Goal: Task Accomplishment & Management: Complete application form

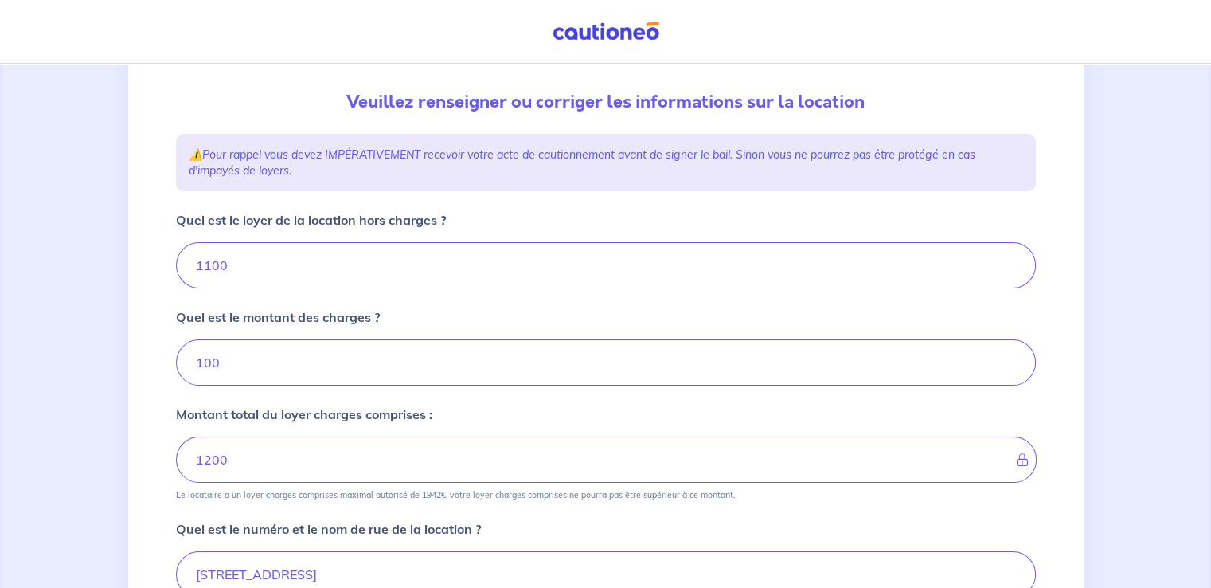
scroll to position [186, 0]
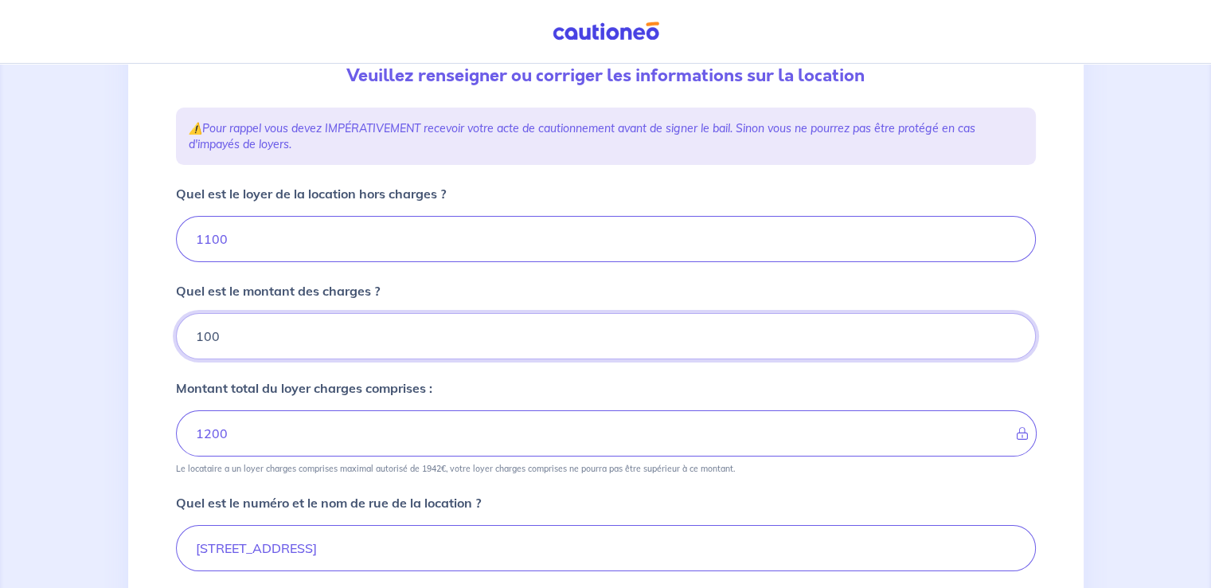
click at [236, 338] on input "100" at bounding box center [606, 336] width 860 height 46
click at [235, 240] on input "1100" at bounding box center [606, 239] width 860 height 46
type input "110"
type input "210"
type input "1"
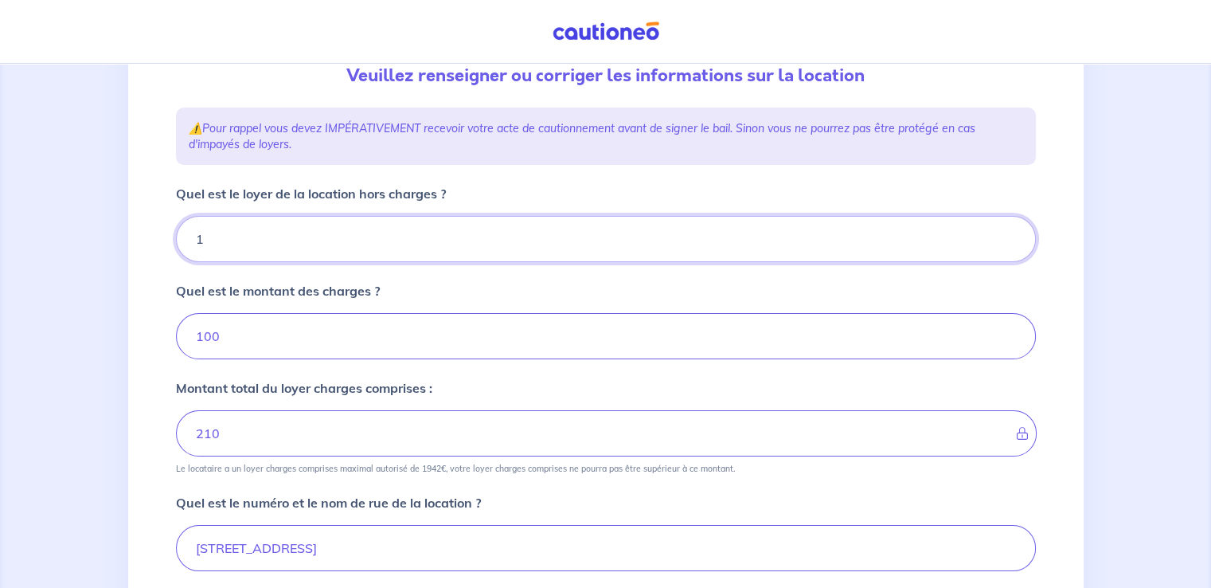
type input "111"
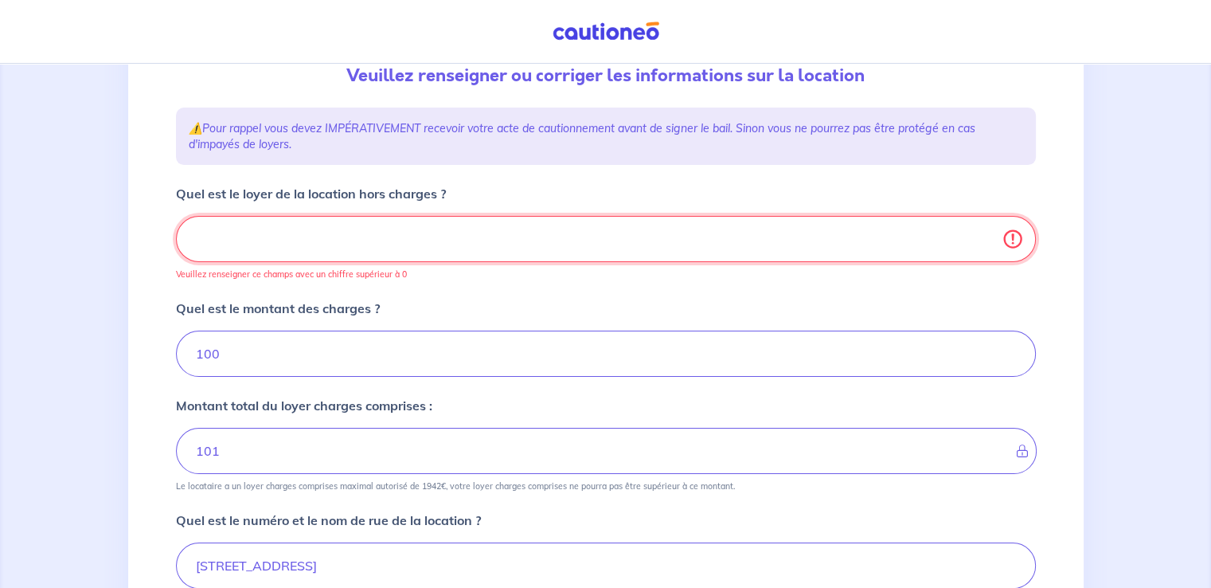
type input "100"
type input "9"
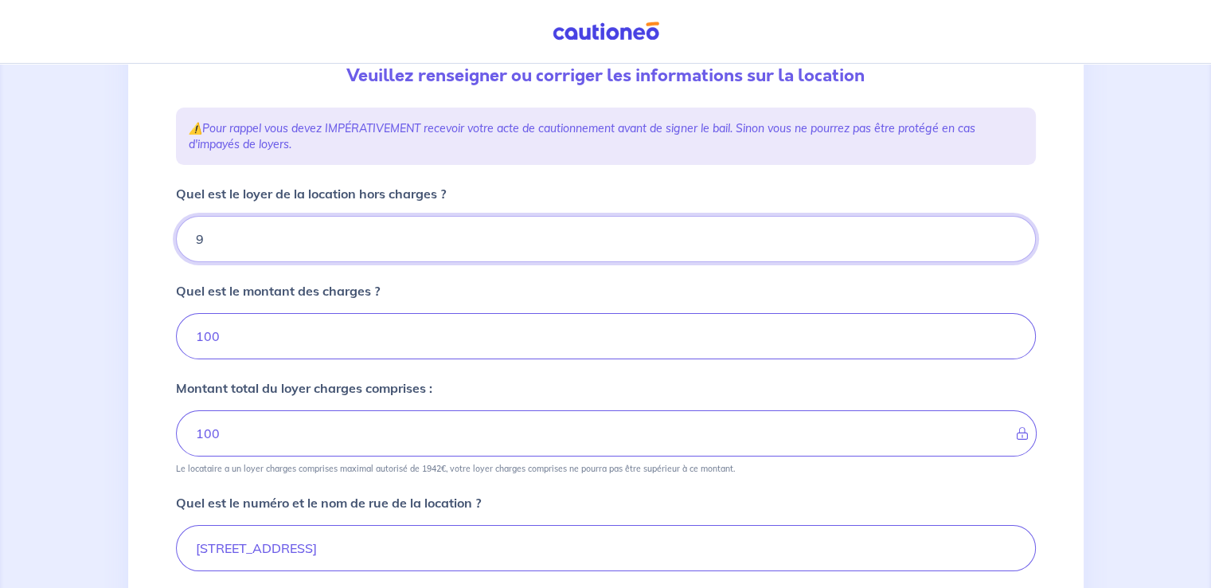
type input "109"
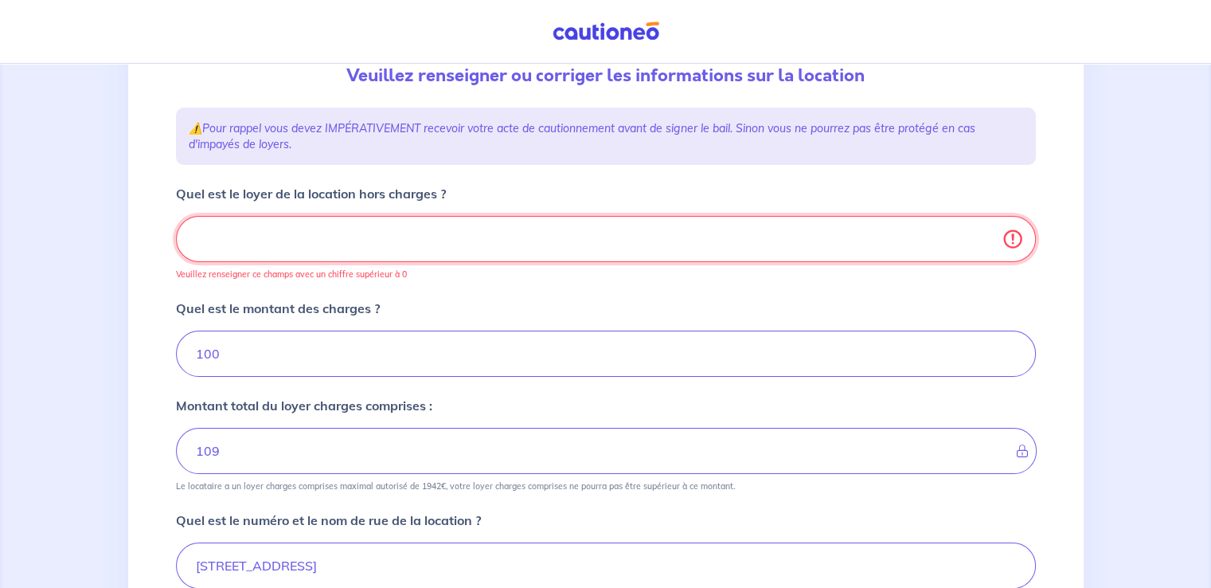
type input "100"
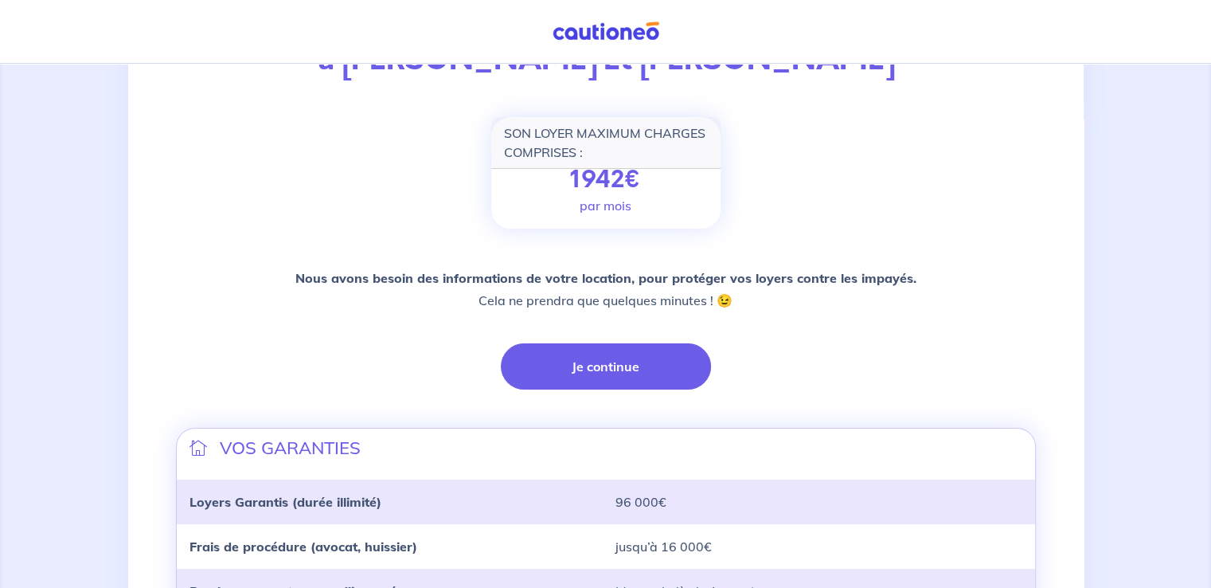
scroll to position [371, 0]
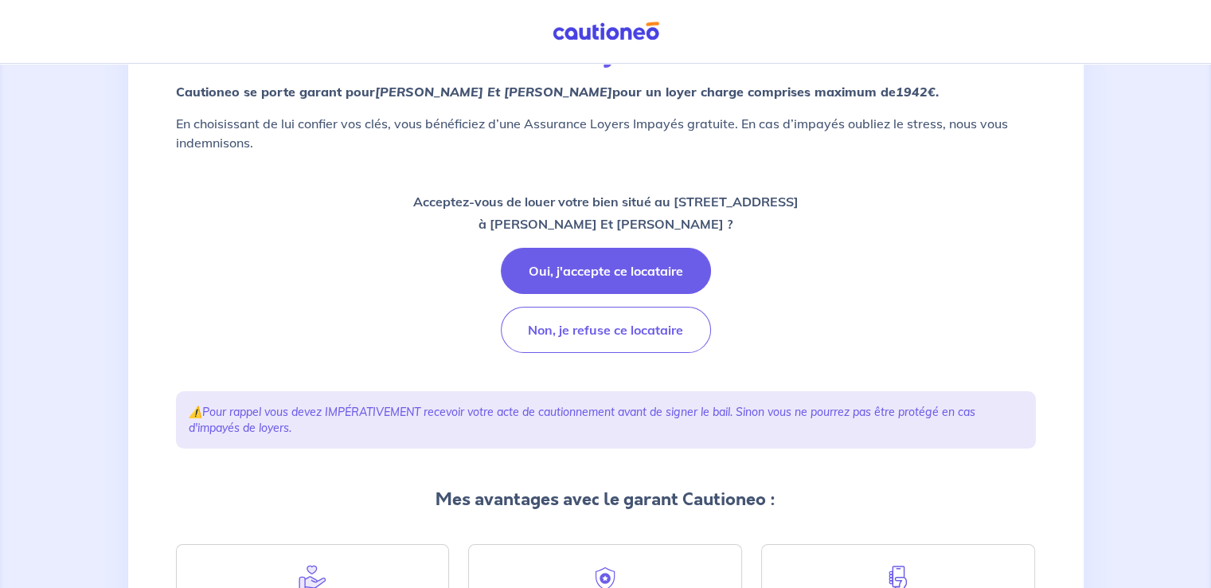
scroll to position [186, 0]
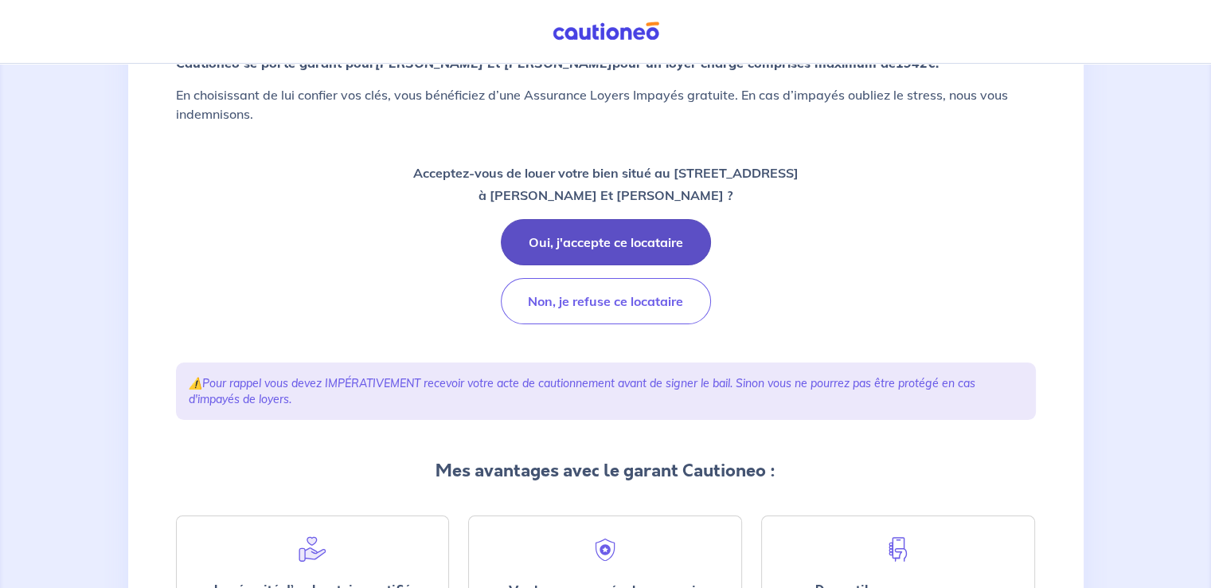
click at [634, 240] on button "Oui, j'accepte ce locataire" at bounding box center [606, 242] width 210 height 46
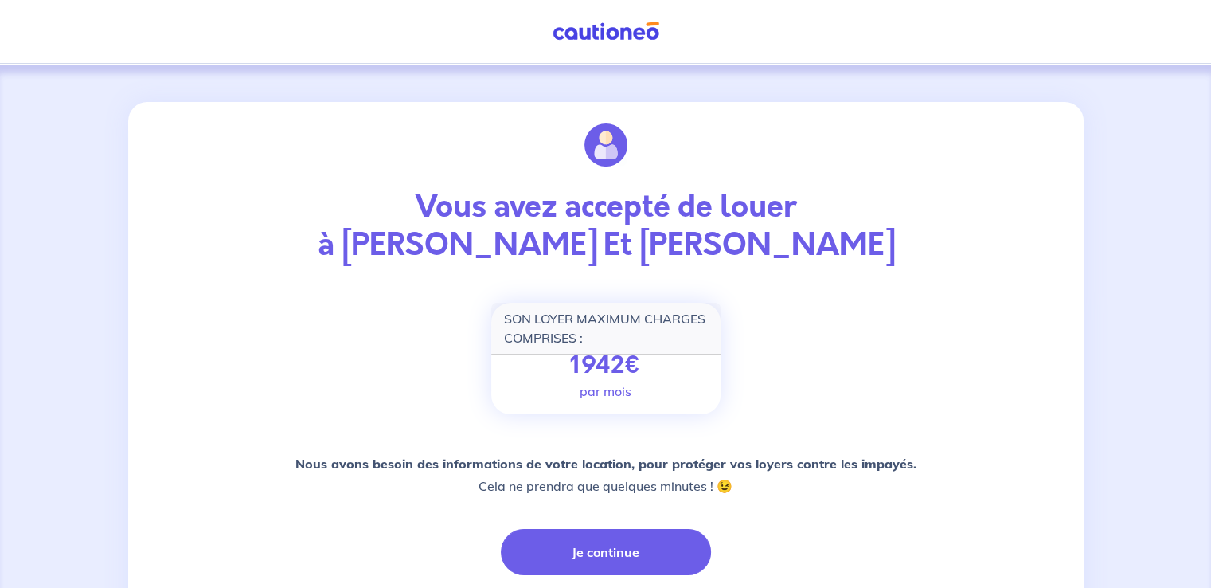
scroll to position [186, 0]
